Goal: Task Accomplishment & Management: Complete application form

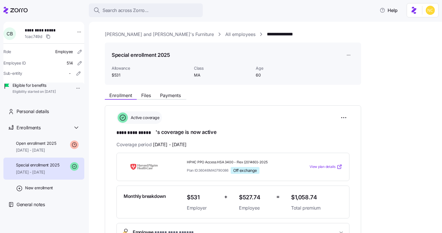
click at [126, 11] on span "Search across Zorro..." at bounding box center [126, 10] width 46 height 7
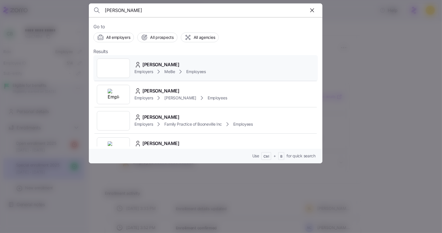
type input "[PERSON_NAME]"
click at [169, 63] on span "[PERSON_NAME]" at bounding box center [161, 64] width 37 height 7
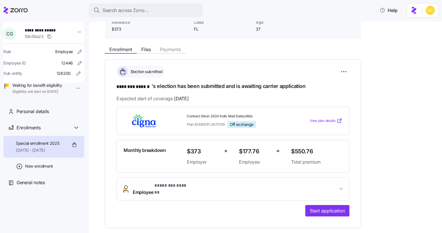
scroll to position [46, 0]
click at [179, 179] on button "Employee * ******** ****** *" at bounding box center [233, 188] width 233 height 23
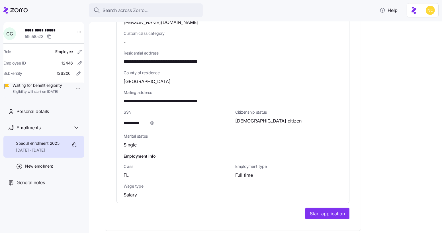
scroll to position [342, 0]
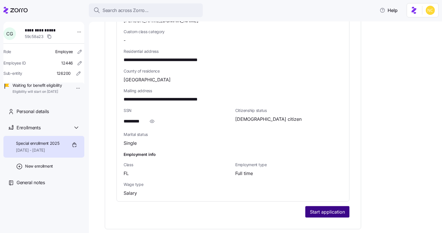
click at [312, 206] on button "Start application" at bounding box center [328, 211] width 44 height 11
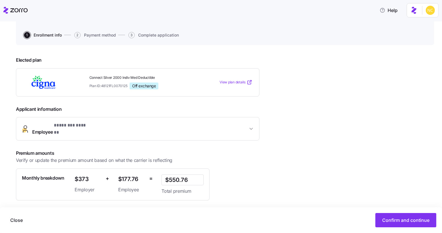
scroll to position [50, 0]
click at [420, 215] on button "Confirm and continue" at bounding box center [406, 220] width 61 height 14
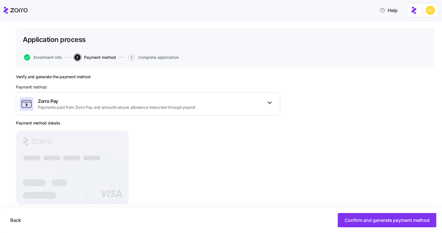
scroll to position [38, 0]
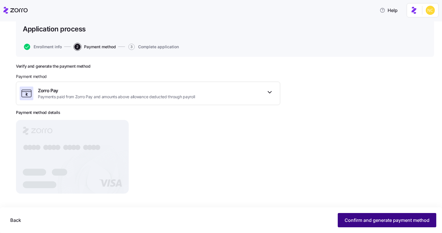
click at [347, 223] on button "Confirm and generate payment method" at bounding box center [387, 220] width 99 height 14
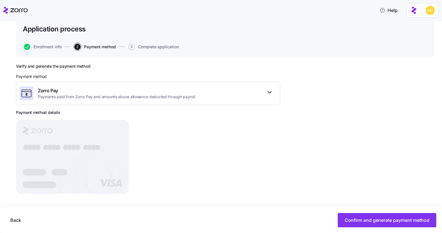
scroll to position [29, 0]
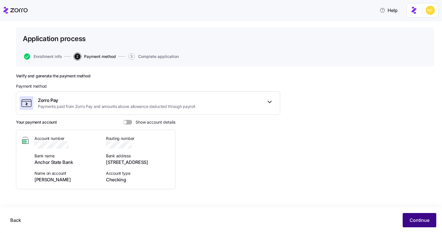
click at [425, 220] on span "Continue" at bounding box center [420, 219] width 20 height 7
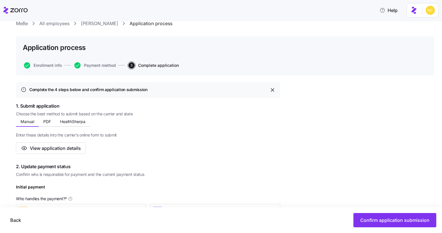
scroll to position [22, 0]
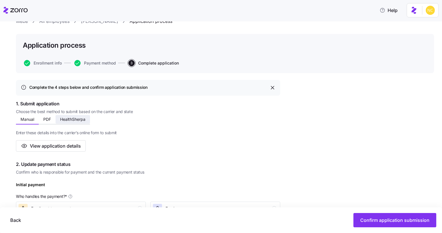
click at [68, 119] on span "HealthSherpa" at bounding box center [72, 119] width 25 height 4
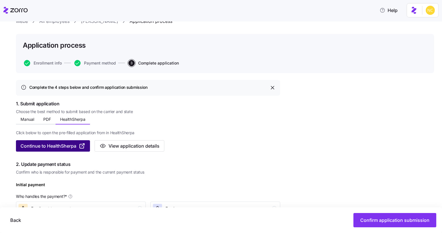
click at [70, 143] on span "Continue to HealthSherpa" at bounding box center [49, 145] width 56 height 7
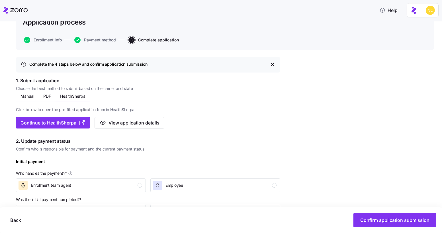
scroll to position [45, 0]
click at [48, 96] on span "PDF" at bounding box center [47, 96] width 8 height 4
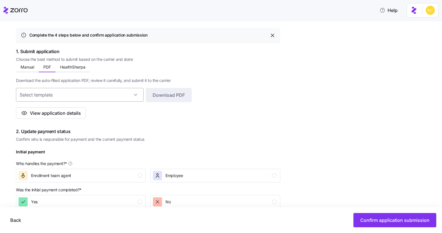
scroll to position [69, 0]
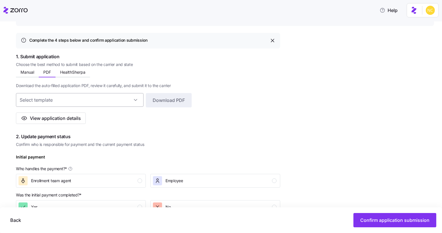
click at [134, 102] on input at bounding box center [80, 100] width 128 height 14
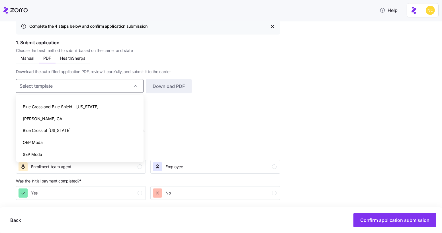
scroll to position [0, 0]
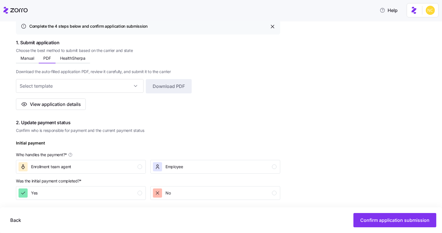
click at [196, 105] on div "Download the auto-filled application PDF, review it carefully, and submit it to…" at bounding box center [148, 86] width 265 height 46
click at [109, 84] on input at bounding box center [80, 86] width 128 height 14
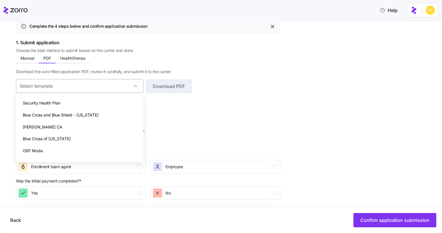
click at [109, 84] on input at bounding box center [80, 86] width 128 height 14
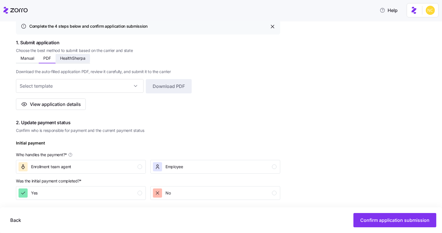
click at [76, 58] on span "HealthSherpa" at bounding box center [72, 58] width 25 height 4
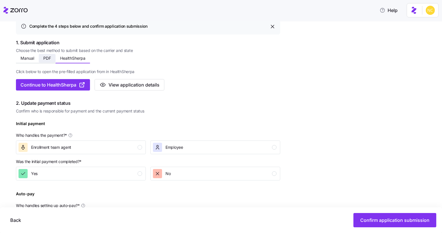
click at [53, 59] on button "PDF" at bounding box center [47, 58] width 17 height 9
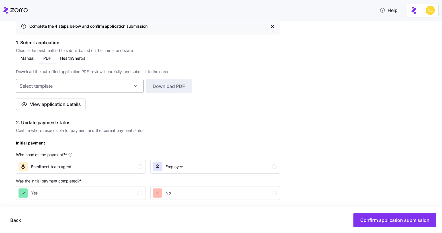
click at [66, 82] on input at bounding box center [80, 86] width 128 height 14
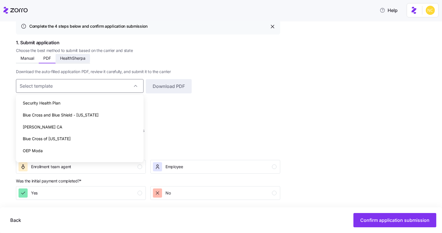
click at [85, 58] on span "HealthSherpa" at bounding box center [72, 58] width 25 height 4
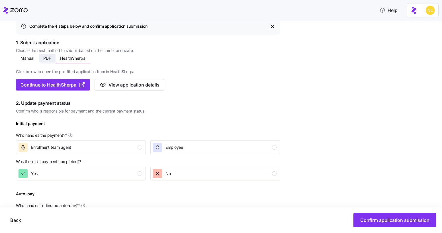
click at [51, 61] on button "PDF" at bounding box center [47, 58] width 17 height 9
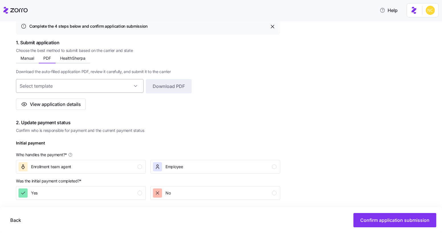
click at [57, 88] on input at bounding box center [80, 86] width 128 height 14
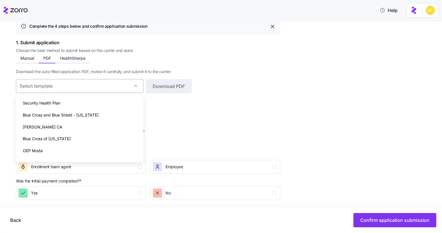
click at [80, 81] on input at bounding box center [80, 86] width 128 height 14
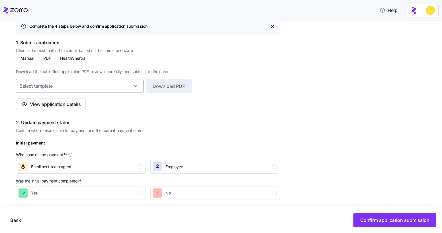
click at [80, 81] on input at bounding box center [80, 86] width 128 height 14
click at [68, 57] on span "HealthSherpa" at bounding box center [72, 58] width 25 height 4
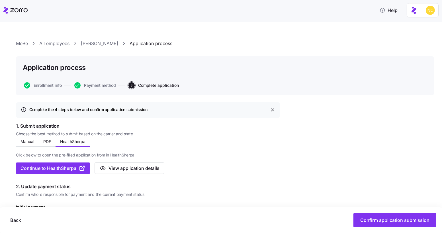
click at [20, 13] on icon at bounding box center [15, 10] width 24 height 7
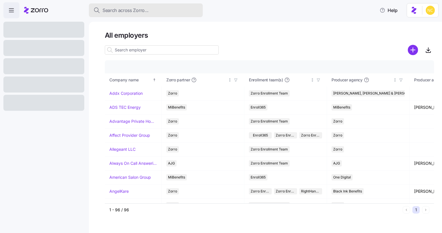
click at [129, 10] on span "Search across Zorro..." at bounding box center [126, 10] width 46 height 7
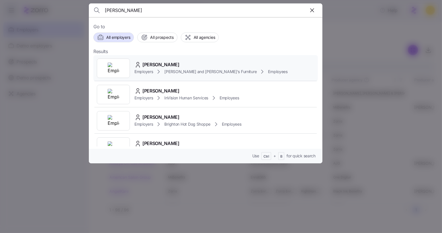
type input "[PERSON_NAME]"
click at [167, 65] on span "[PERSON_NAME]" at bounding box center [161, 64] width 37 height 7
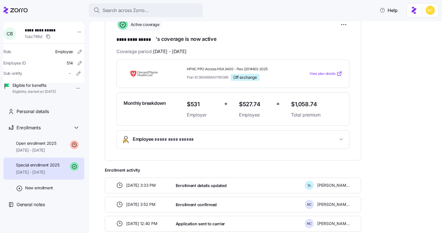
scroll to position [91, 0]
